Goal: Transaction & Acquisition: Purchase product/service

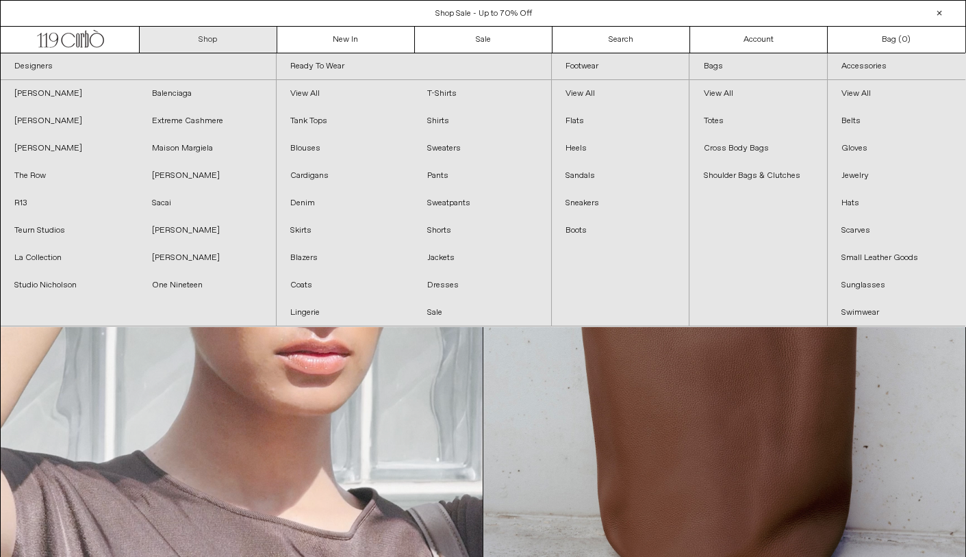
click at [205, 38] on link "Shop" at bounding box center [209, 40] width 138 height 26
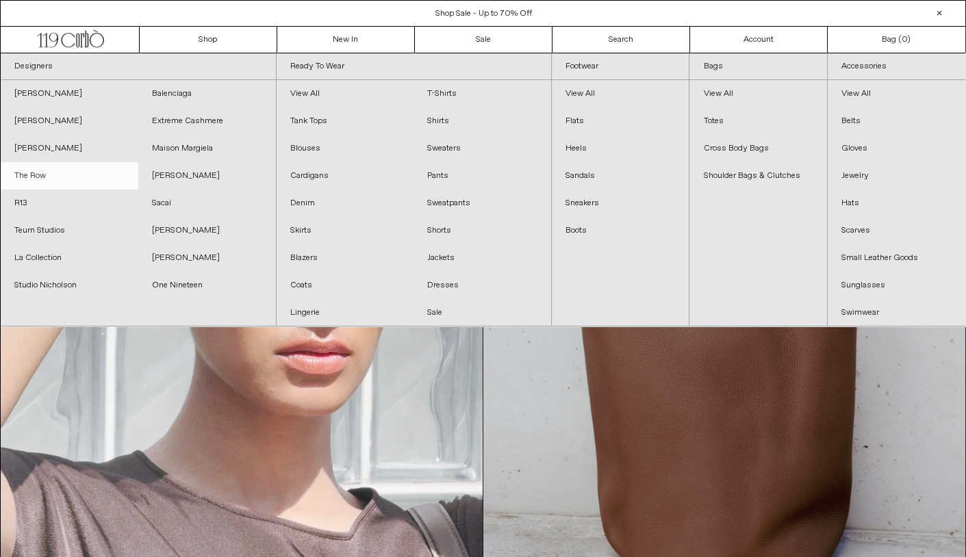
click at [48, 171] on link "The Row" at bounding box center [70, 175] width 138 height 27
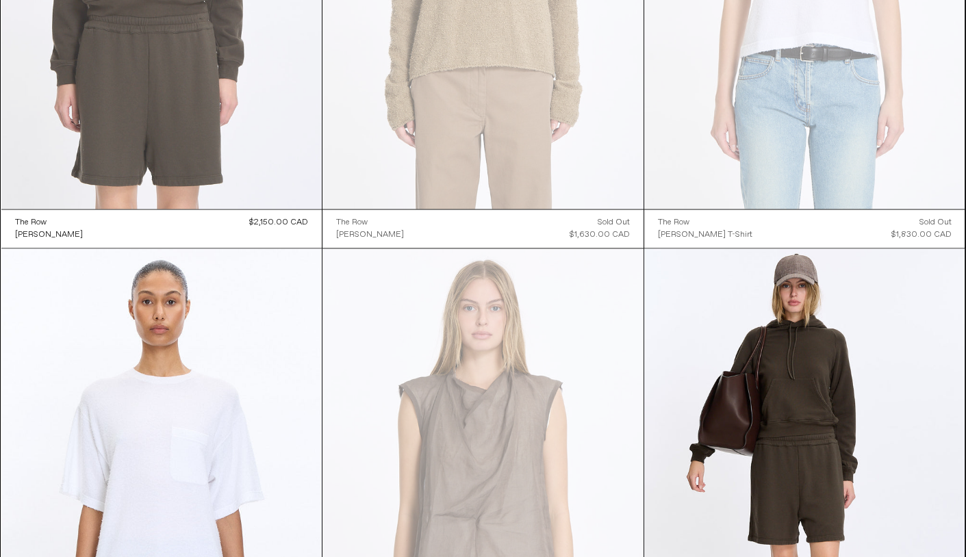
scroll to position [5142, 0]
